Goal: Navigation & Orientation: Find specific page/section

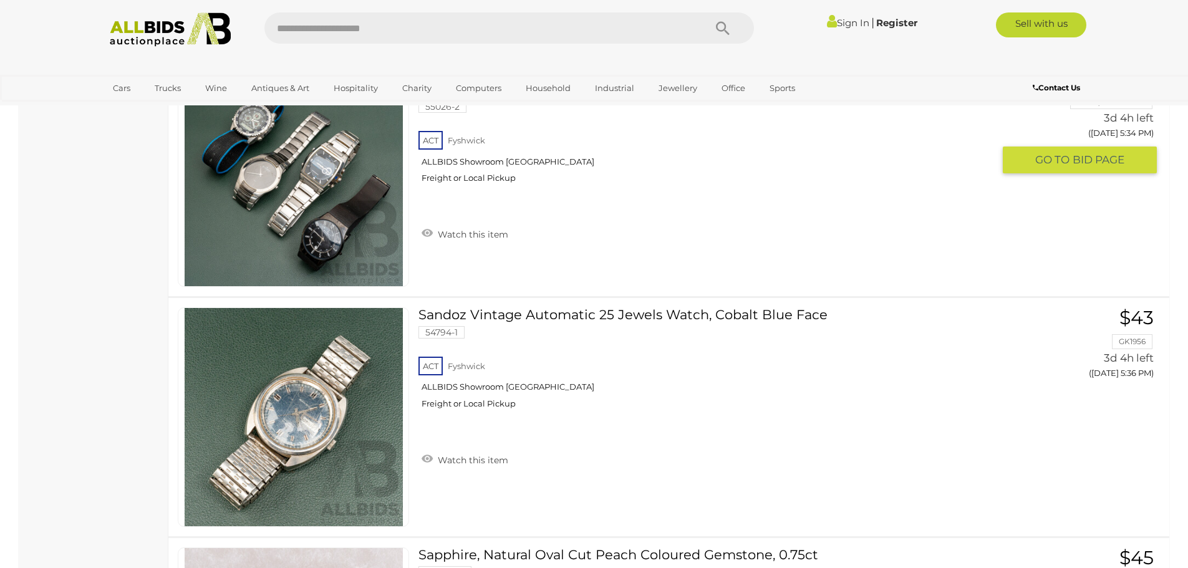
scroll to position [1621, 0]
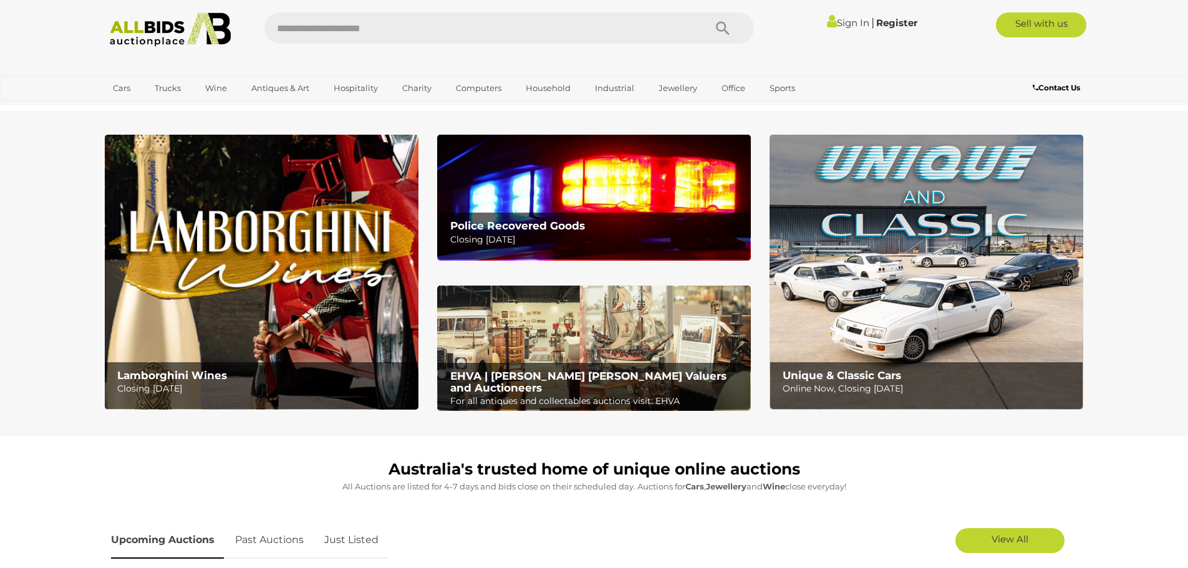
click at [619, 217] on div "Police Recovered Goods Closing [DATE]" at bounding box center [597, 233] width 306 height 41
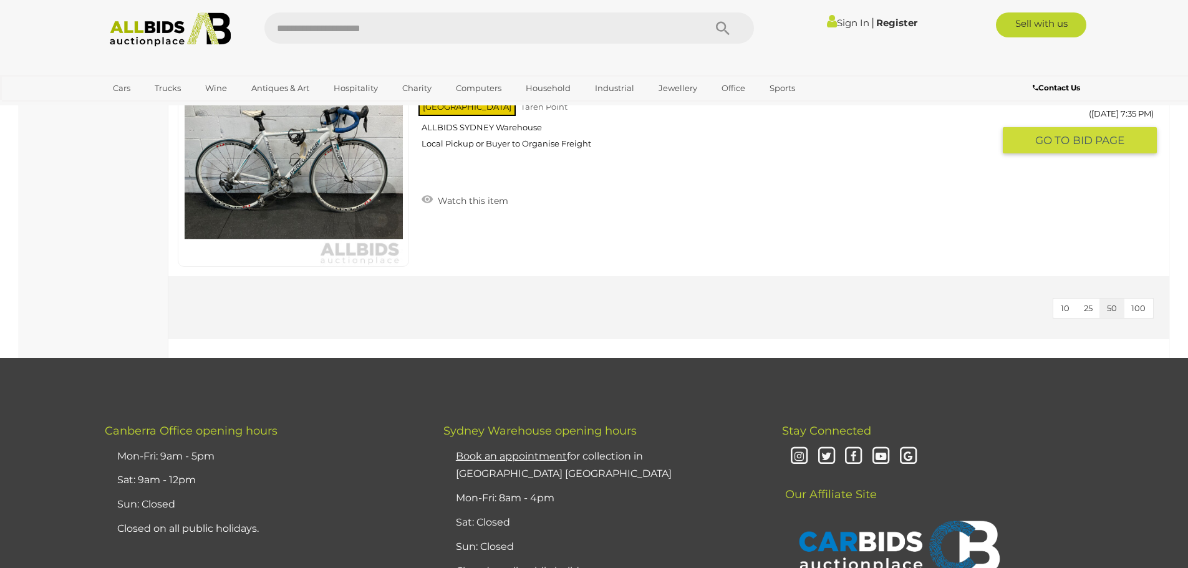
scroll to position [5175, 0]
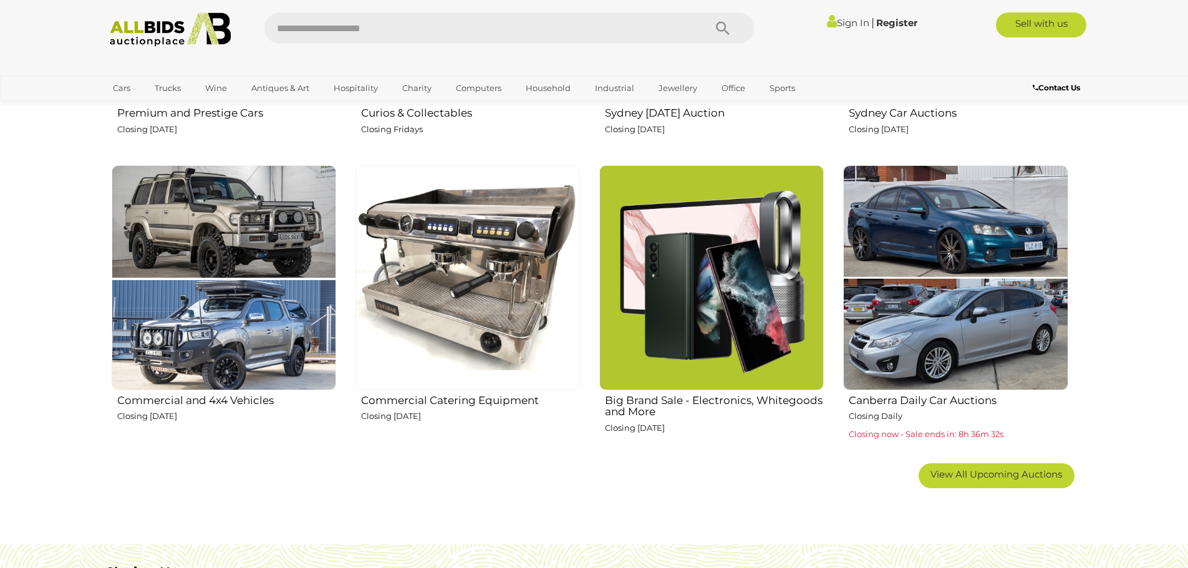
scroll to position [748, 0]
